Goal: Task Accomplishment & Management: Manage account settings

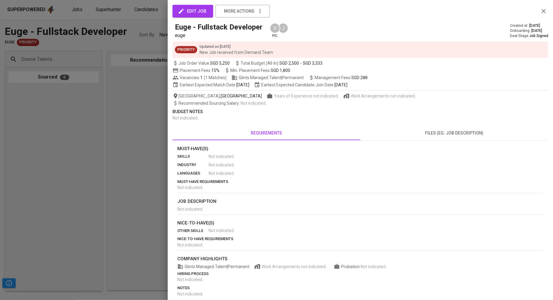
scroll to position [0, 163]
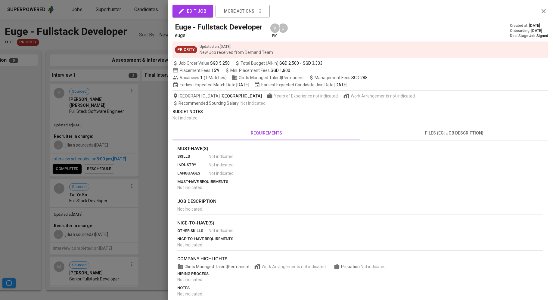
click at [124, 61] on div at bounding box center [276, 150] width 553 height 300
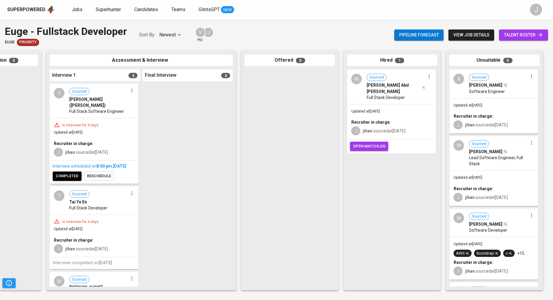
click at [63, 178] on span "completed" at bounding box center [67, 176] width 23 height 7
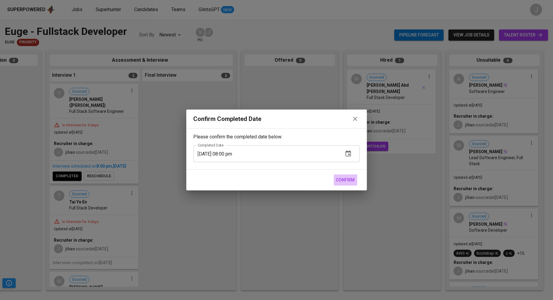
click at [353, 180] on span "Confirm" at bounding box center [345, 180] width 19 height 8
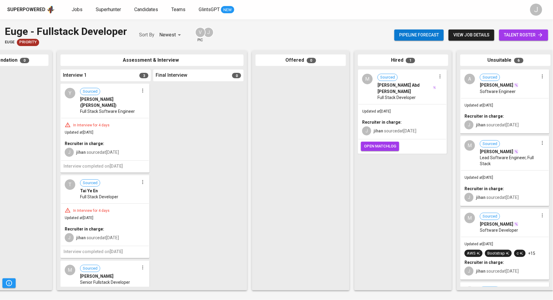
scroll to position [0, 163]
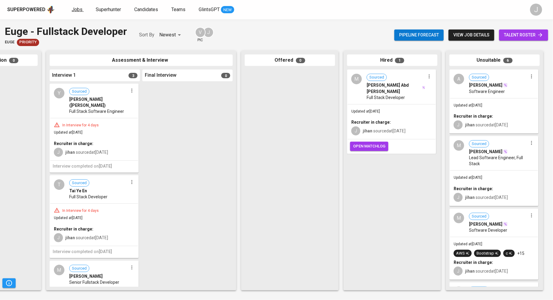
click at [74, 8] on span "Jobs" at bounding box center [77, 10] width 11 height 6
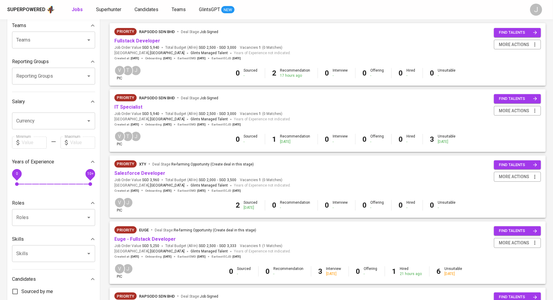
scroll to position [73, 0]
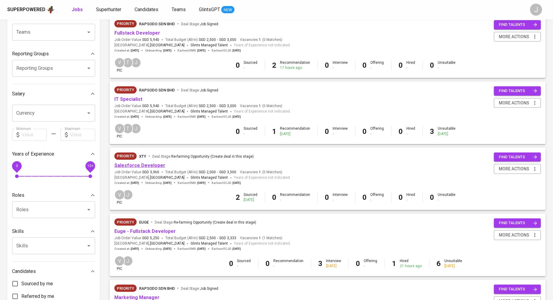
click at [139, 165] on link "Salesforce Developer" at bounding box center [139, 166] width 51 height 6
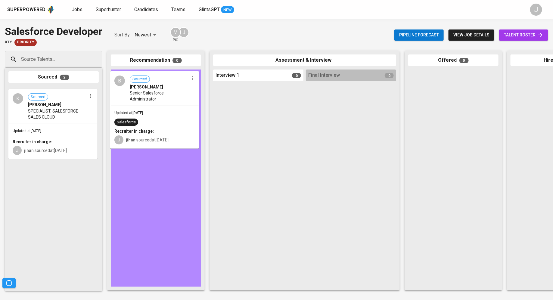
drag, startPoint x: 52, startPoint y: 103, endPoint x: 154, endPoint y: 82, distance: 103.9
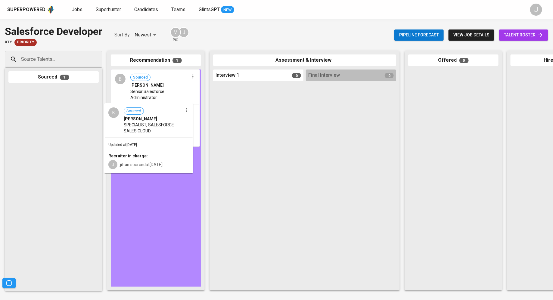
drag, startPoint x: 61, startPoint y: 128, endPoint x: 165, endPoint y: 144, distance: 104.8
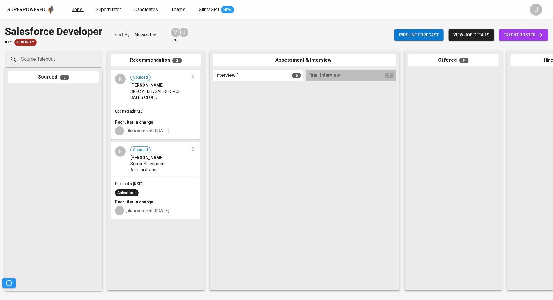
click at [77, 10] on span "Jobs" at bounding box center [77, 10] width 11 height 6
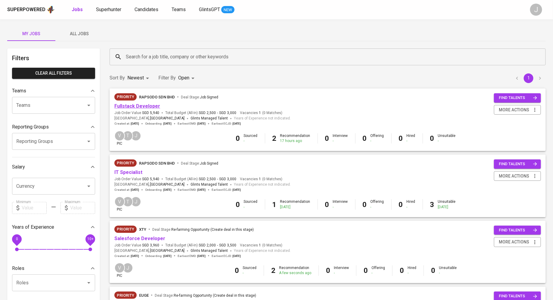
click at [135, 108] on link "Fullstack Developer" at bounding box center [137, 106] width 46 height 6
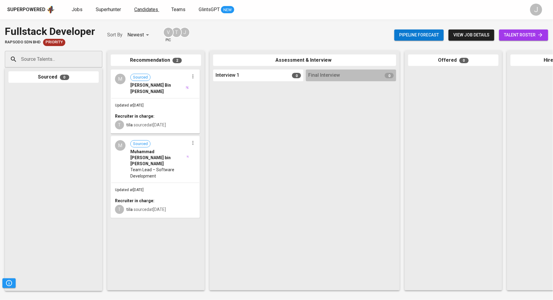
click at [137, 11] on span "Candidates" at bounding box center [146, 10] width 24 height 6
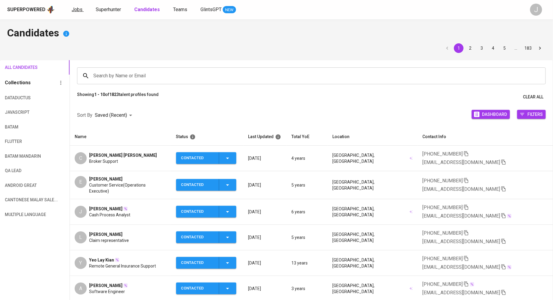
click at [74, 7] on span "Jobs" at bounding box center [77, 10] width 11 height 6
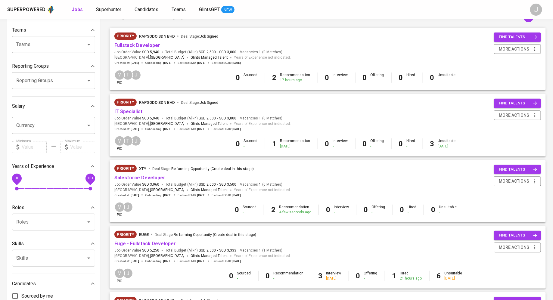
scroll to position [57, 0]
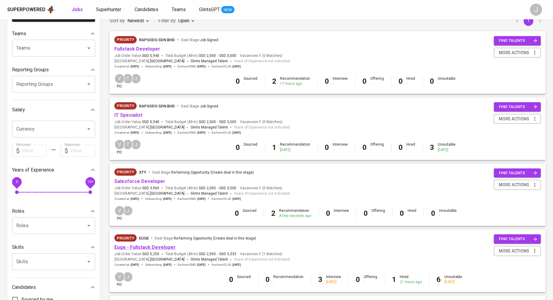
click at [144, 250] on link "Euge - Fullstack Developer" at bounding box center [144, 247] width 61 height 6
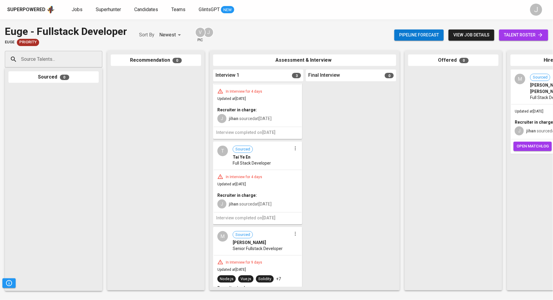
scroll to position [57, 0]
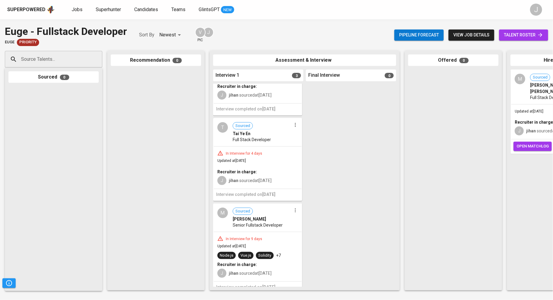
click at [242, 232] on div "In Interview for 9 days Updated at [DATE] Node.[PERSON_NAME].js Solidity +7 Rec…" at bounding box center [258, 256] width 88 height 49
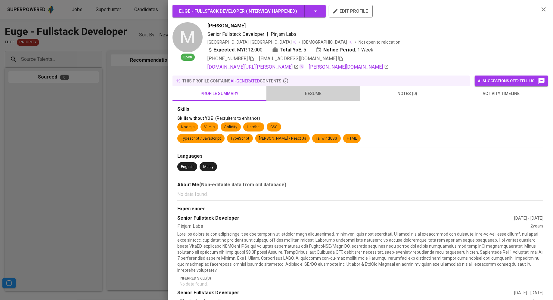
click at [318, 90] on span "resume" at bounding box center [313, 94] width 87 height 8
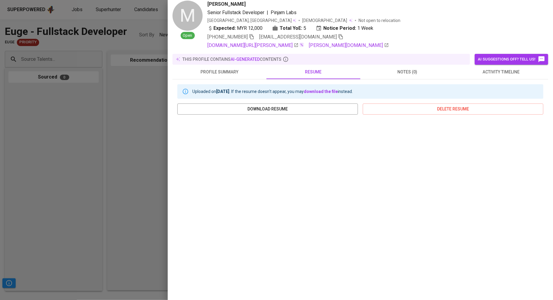
scroll to position [30, 0]
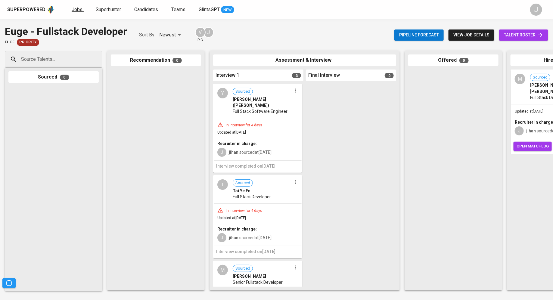
click at [77, 10] on span "Jobs" at bounding box center [77, 10] width 11 height 6
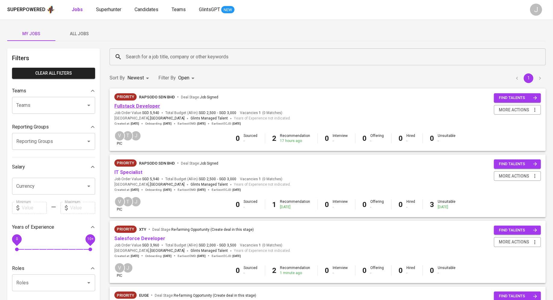
click at [142, 108] on link "Fullstack Developer" at bounding box center [137, 106] width 46 height 6
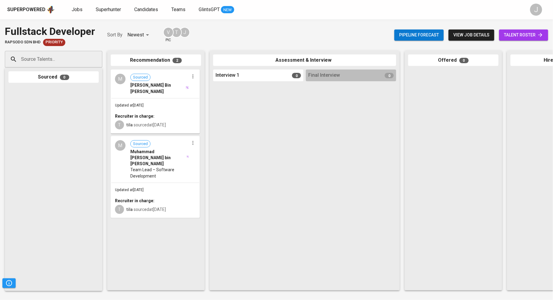
click at [142, 100] on div "Updated at Sep 29, 2025 Recruiter in charge: T tila sourced at Sep 29, 2025" at bounding box center [155, 115] width 88 height 35
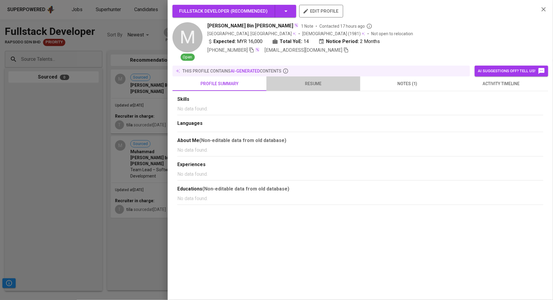
click at [314, 85] on span "resume" at bounding box center [313, 84] width 87 height 8
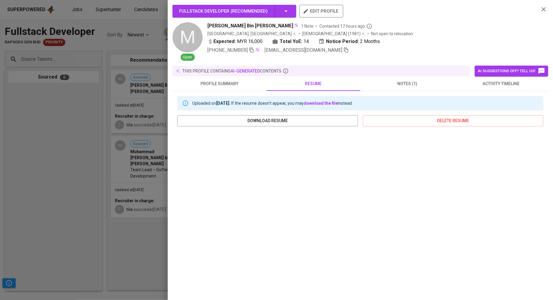
click at [146, 193] on div at bounding box center [276, 150] width 553 height 300
